Goal: Transaction & Acquisition: Purchase product/service

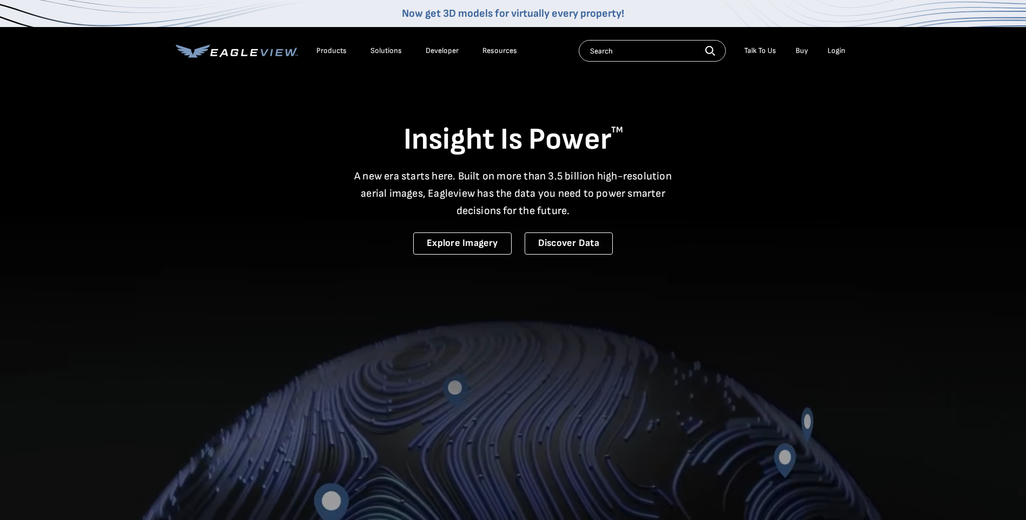
click at [830, 51] on div "Login" at bounding box center [836, 51] width 18 height 10
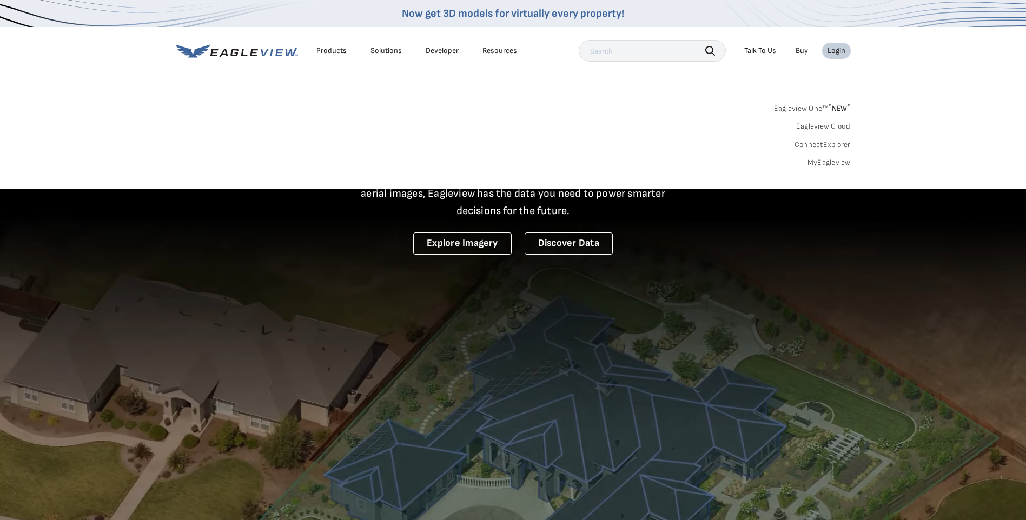
click at [821, 164] on link "MyEagleview" at bounding box center [828, 163] width 43 height 10
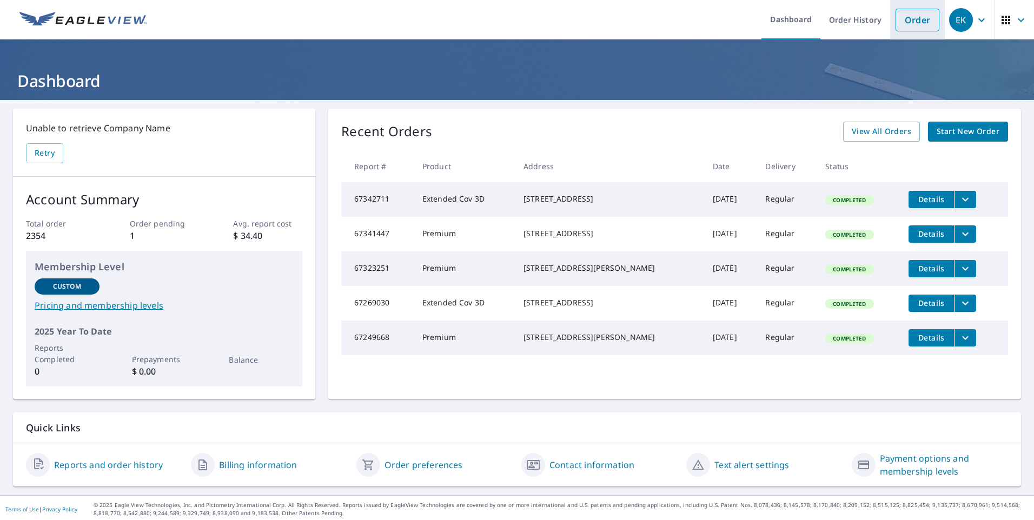
drag, startPoint x: 925, startPoint y: 19, endPoint x: 916, endPoint y: 19, distance: 9.2
click at [925, 19] on link "Order" at bounding box center [917, 20] width 44 height 23
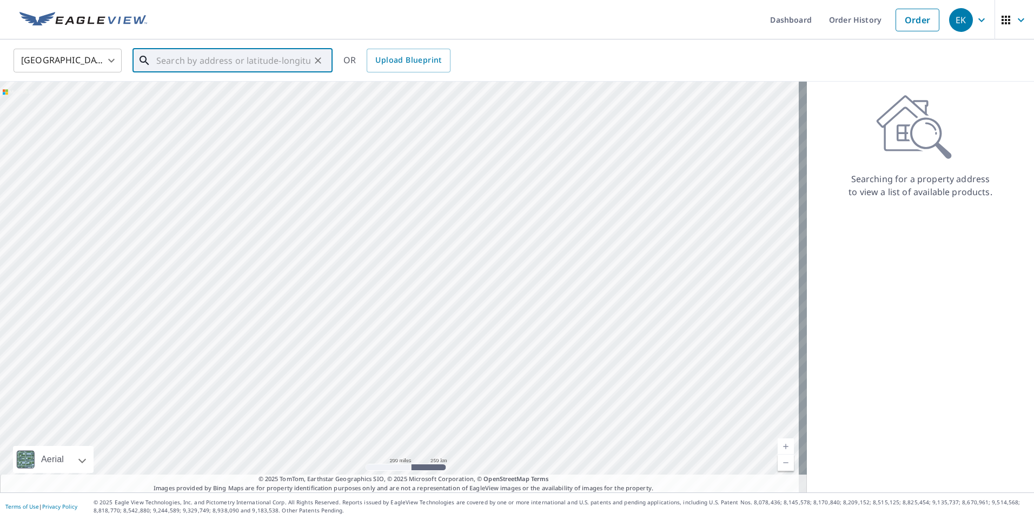
click at [245, 58] on input "text" at bounding box center [233, 60] width 154 height 30
paste input "[STREET_ADDRESS][PERSON_NAME]"
click at [235, 87] on span "[STREET_ADDRESS]" at bounding box center [239, 91] width 170 height 13
type input "[STREET_ADDRESS]"
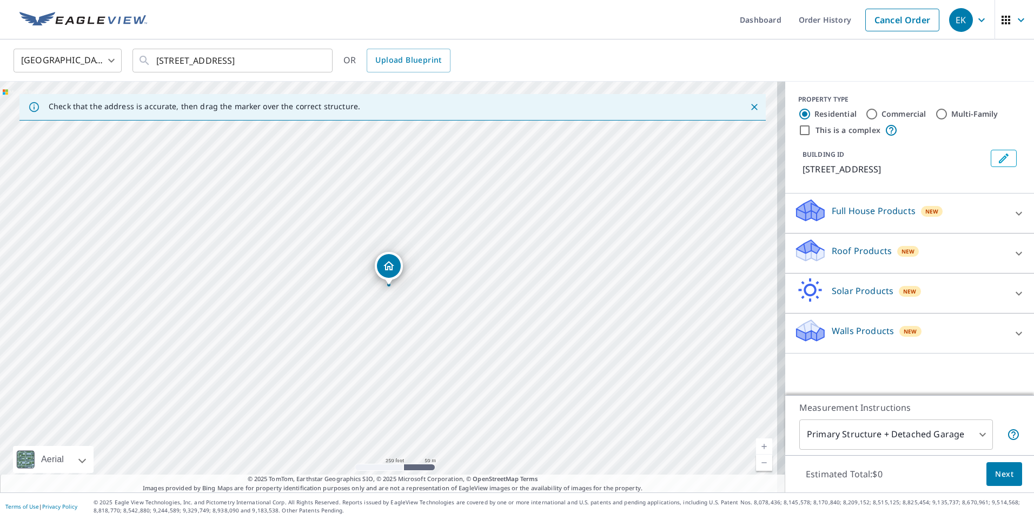
click at [853, 261] on div "Roof Products New" at bounding box center [900, 253] width 212 height 31
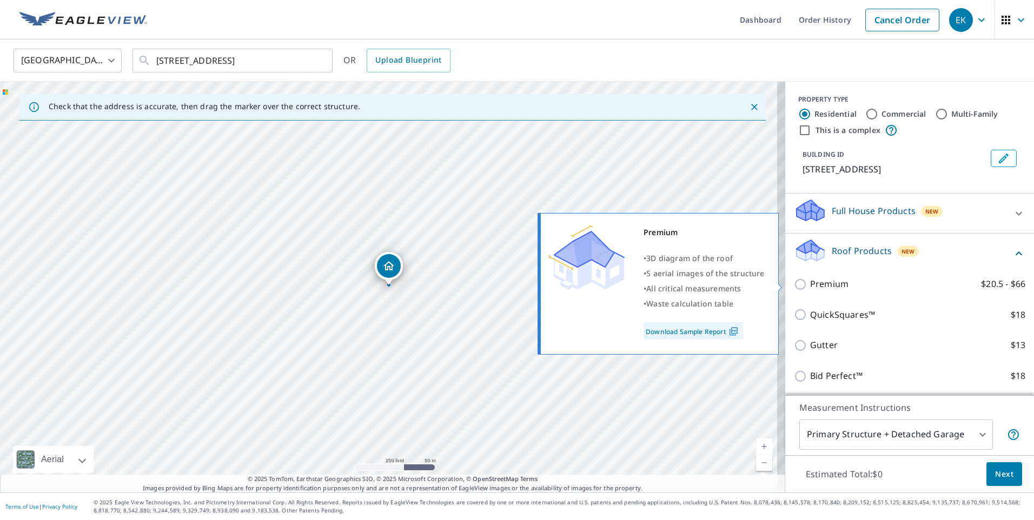
click at [834, 289] on p "Premium" at bounding box center [829, 284] width 38 height 14
click at [810, 289] on input "Premium $20.5 - $66" at bounding box center [802, 284] width 16 height 13
checkbox input "true"
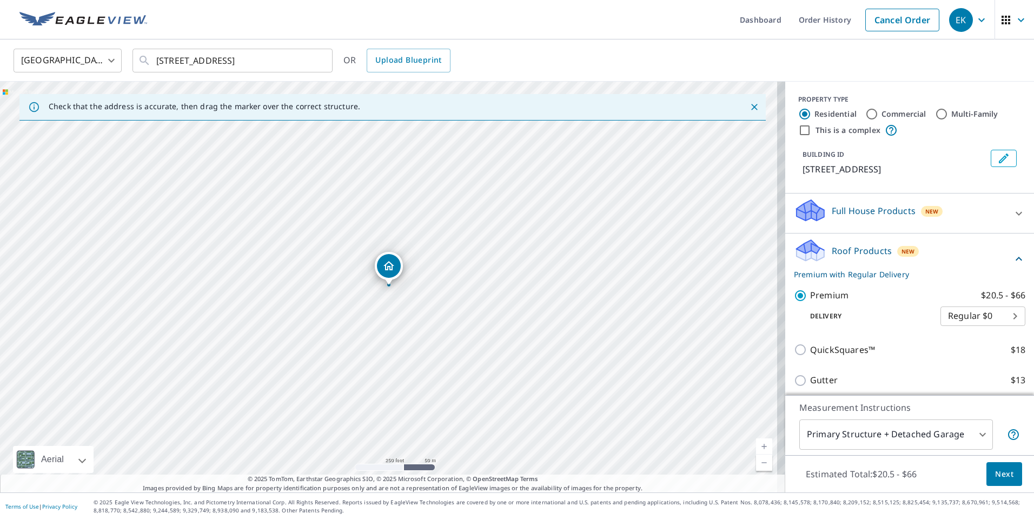
click at [986, 471] on button "Next" at bounding box center [1004, 474] width 36 height 24
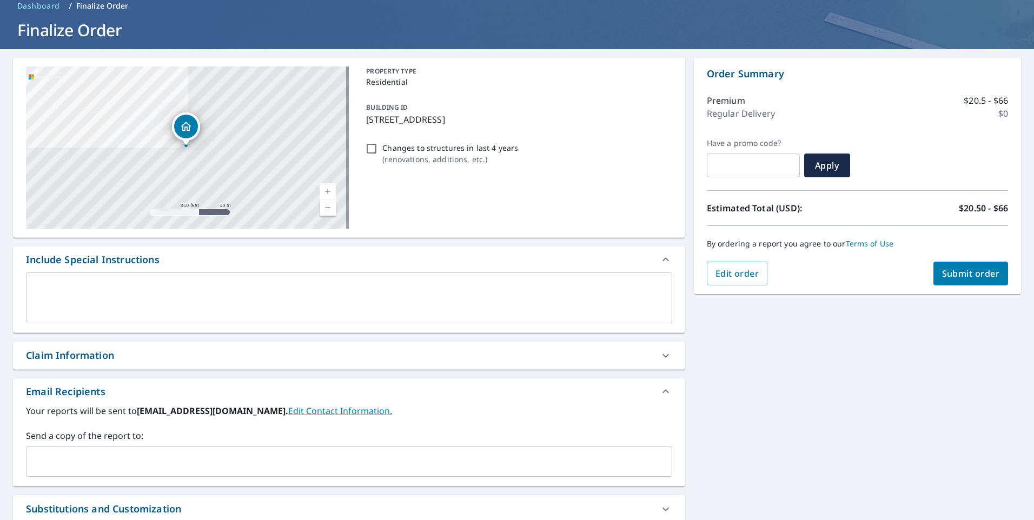
scroll to position [108, 0]
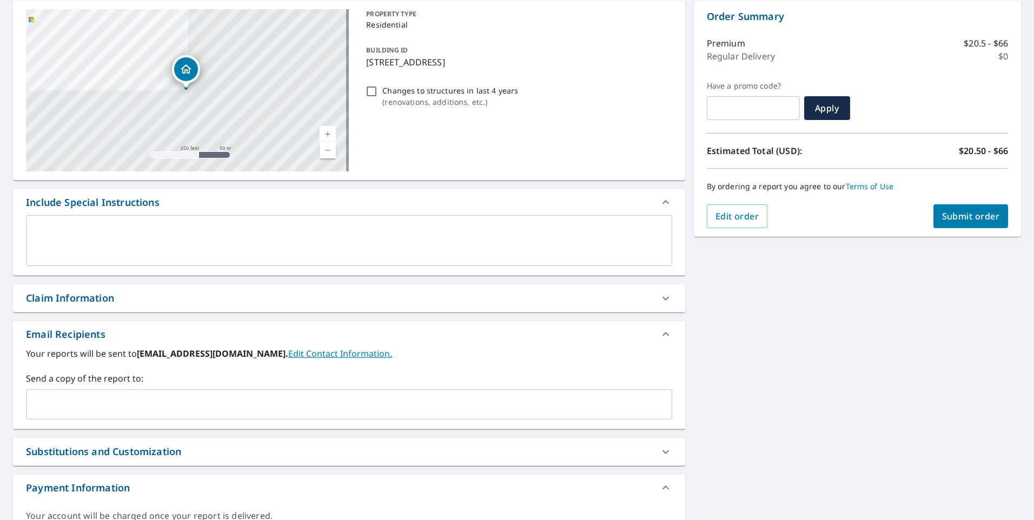
click at [113, 302] on div "Claim Information" at bounding box center [70, 298] width 88 height 15
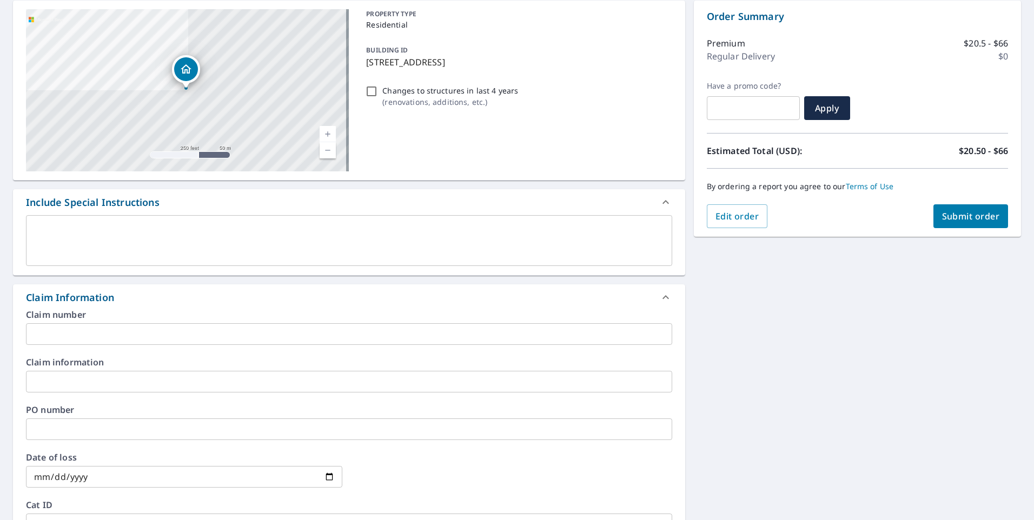
click at [88, 427] on input "text" at bounding box center [349, 429] width 646 height 22
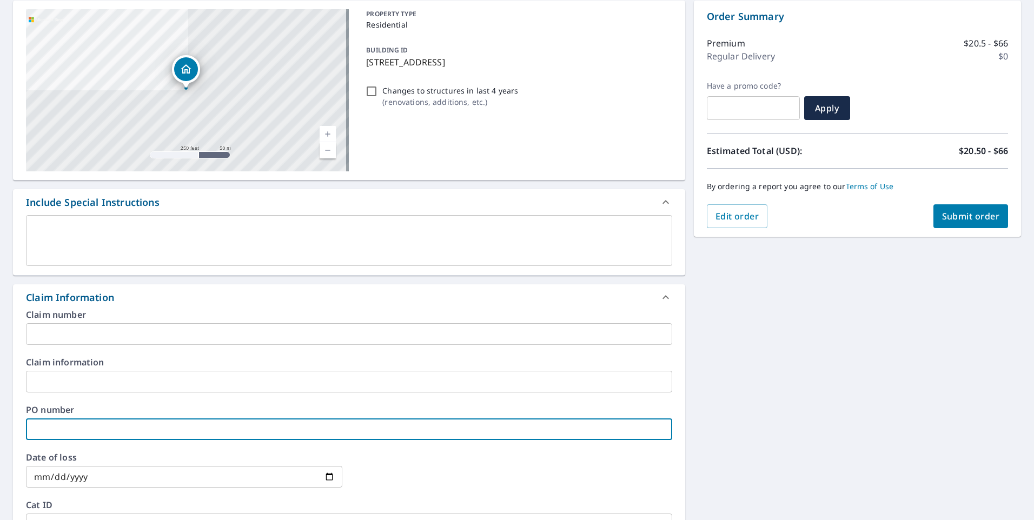
type input "[PERSON_NAME]"
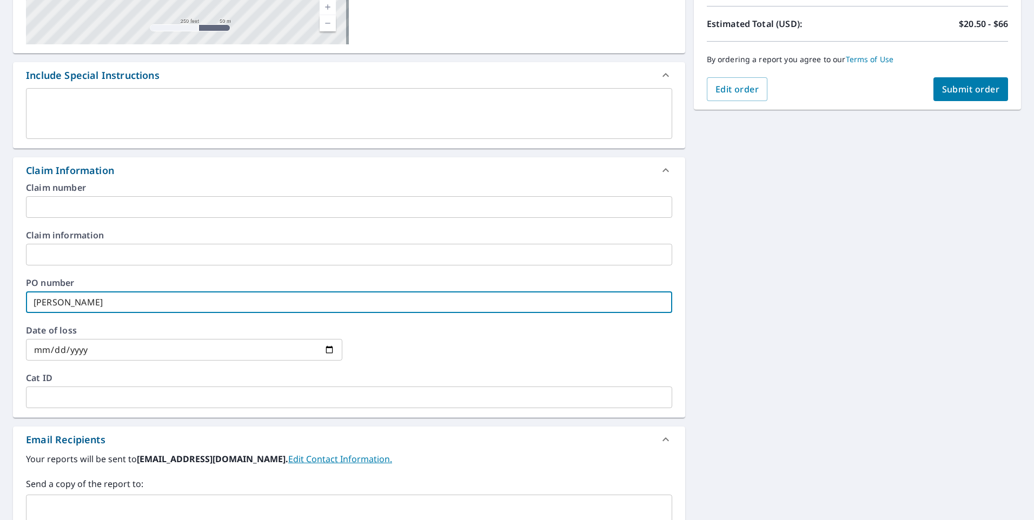
scroll to position [378, 0]
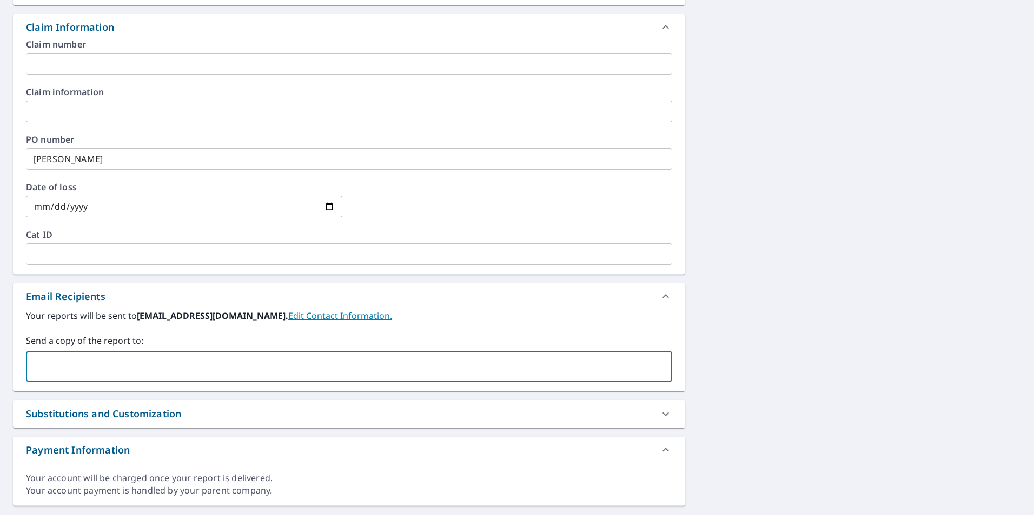
click at [80, 360] on input "text" at bounding box center [341, 366] width 620 height 21
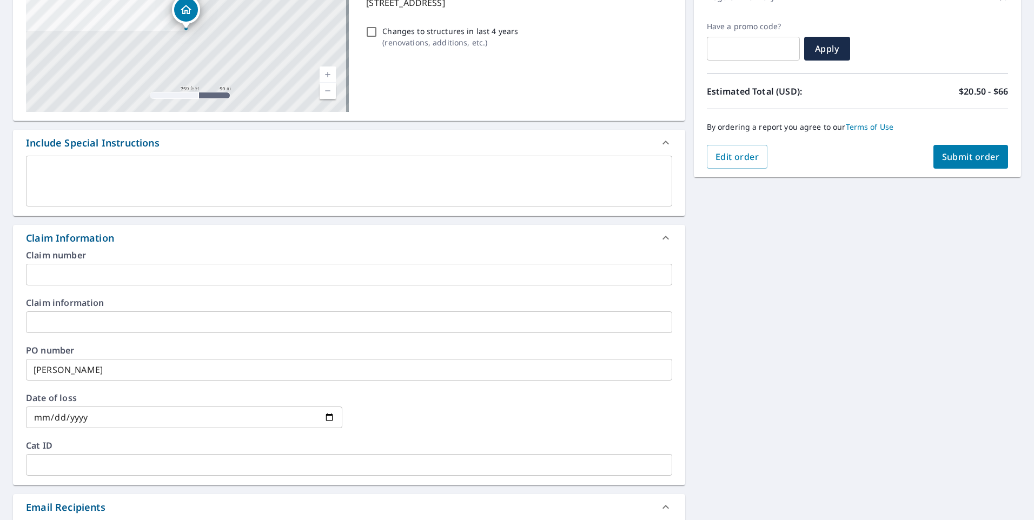
scroll to position [0, 0]
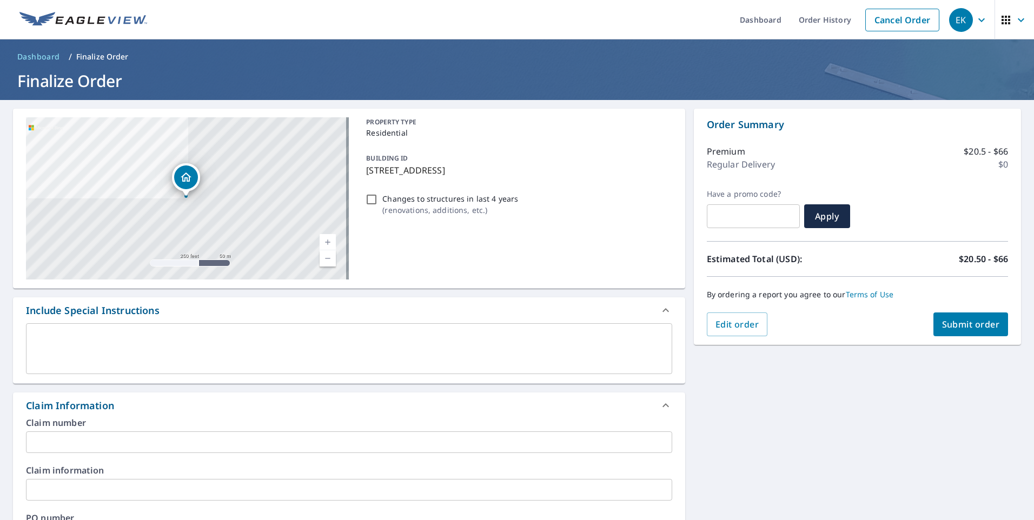
type input "[EMAIL_ADDRESS][DOMAIN_NAME]"
click at [952, 318] on span "Submit order" at bounding box center [971, 324] width 58 height 12
